Goal: Task Accomplishment & Management: Complete application form

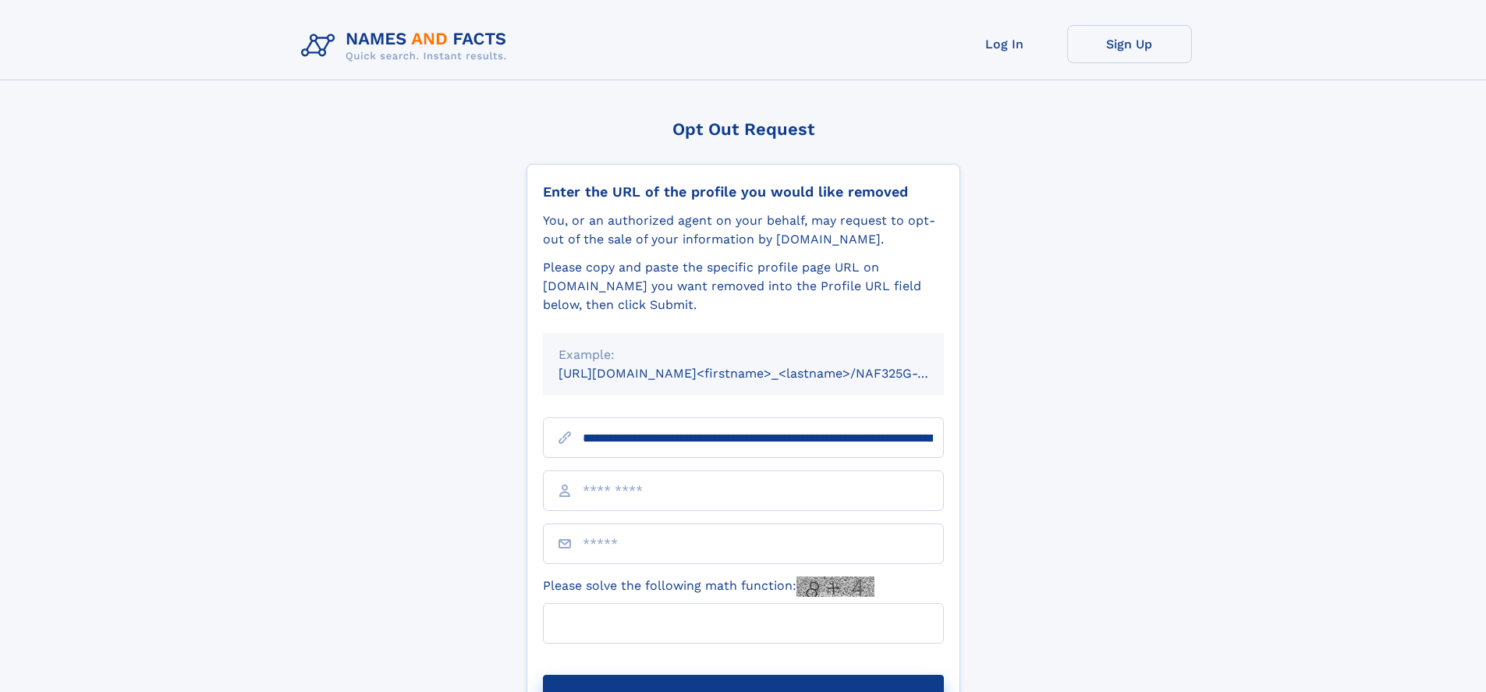
type input "**********"
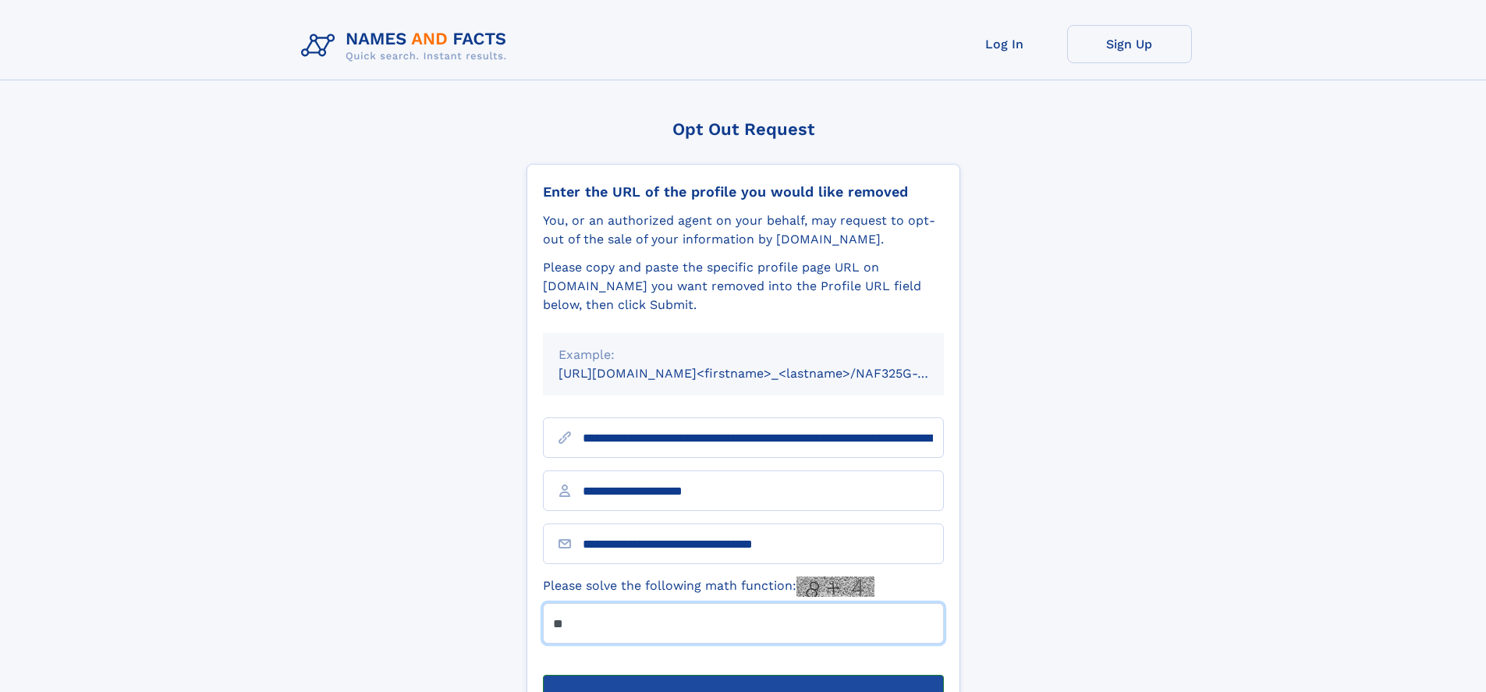
type input "**"
click at [742, 675] on button "Submit Opt Out Request" at bounding box center [743, 700] width 401 height 50
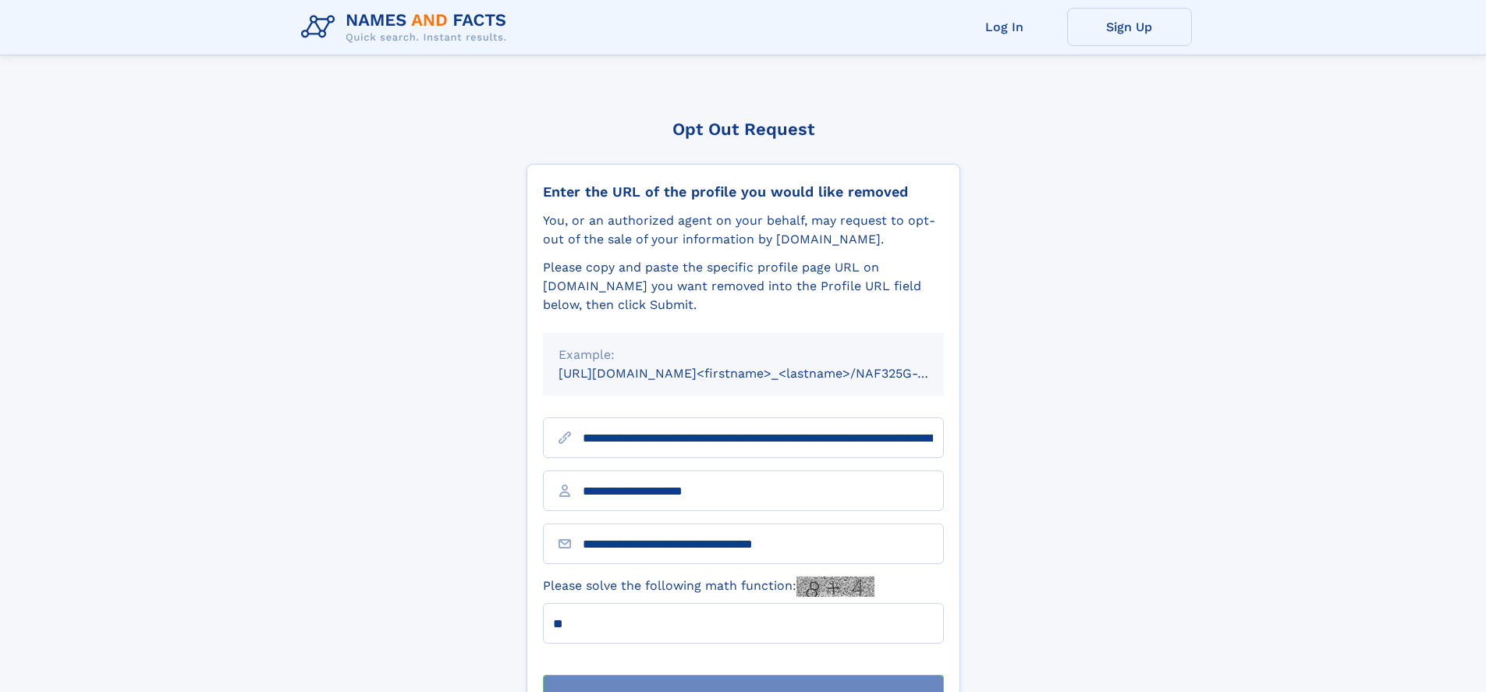
scroll to position [50, 0]
